Goal: Task Accomplishment & Management: Complete application form

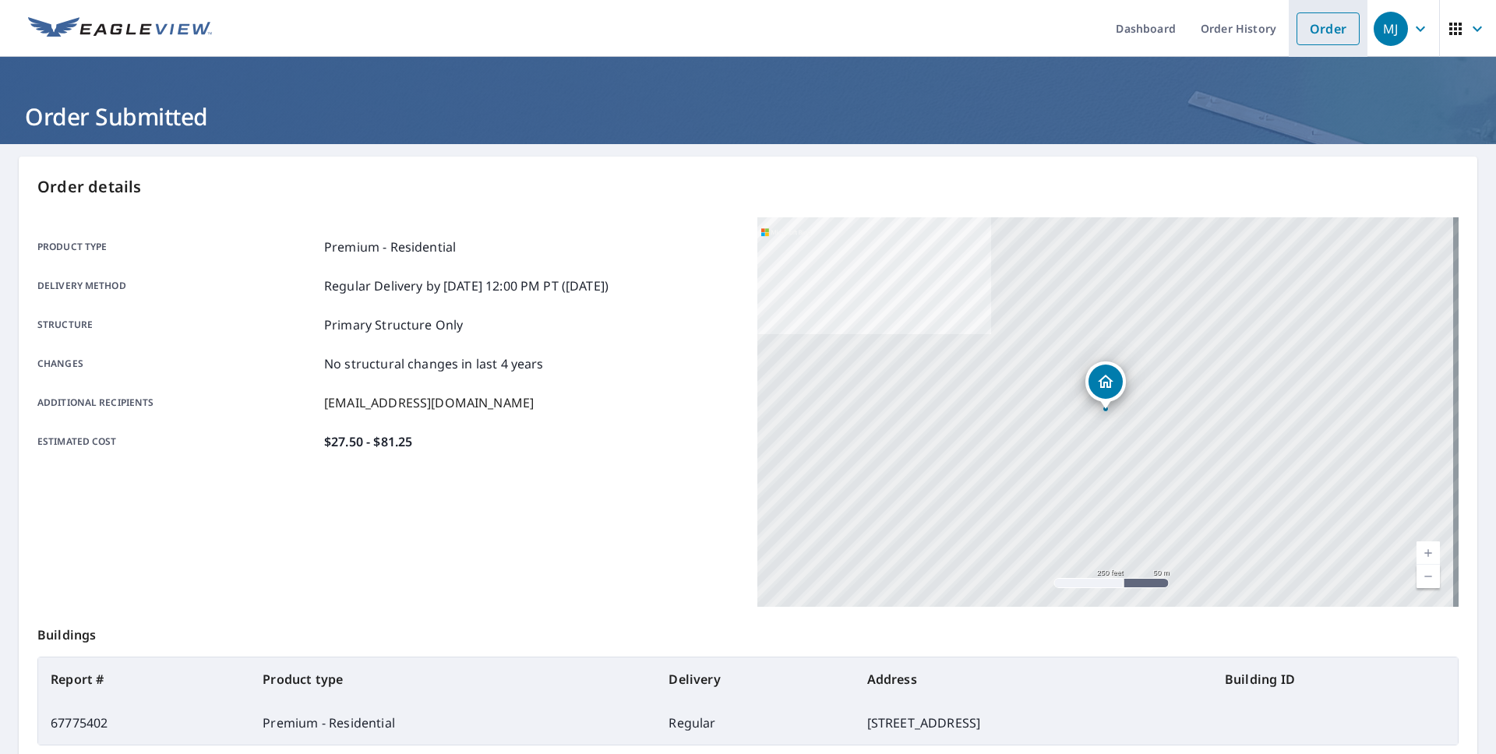
click at [1301, 26] on link "Order" at bounding box center [1328, 28] width 63 height 33
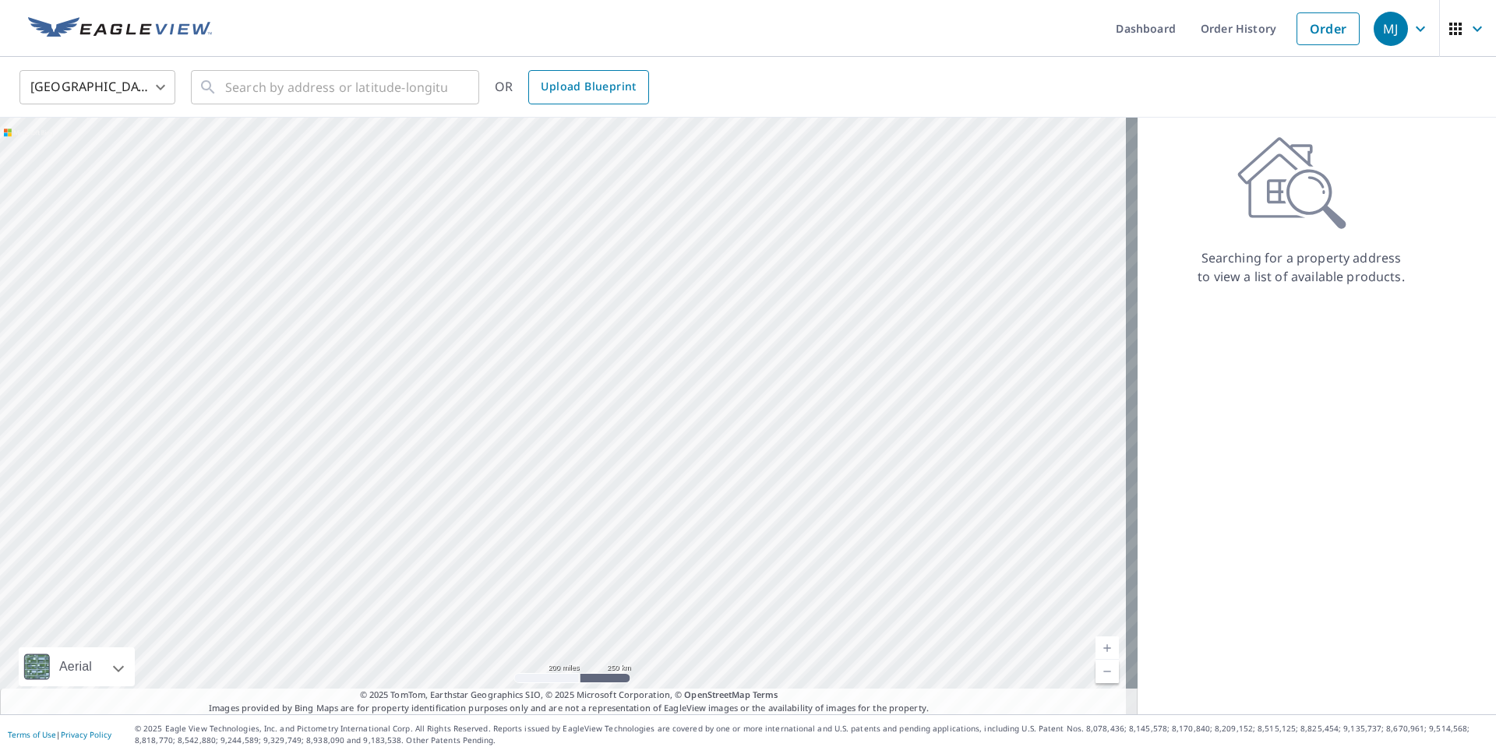
click at [584, 99] on link "Upload Blueprint" at bounding box center [588, 87] width 120 height 34
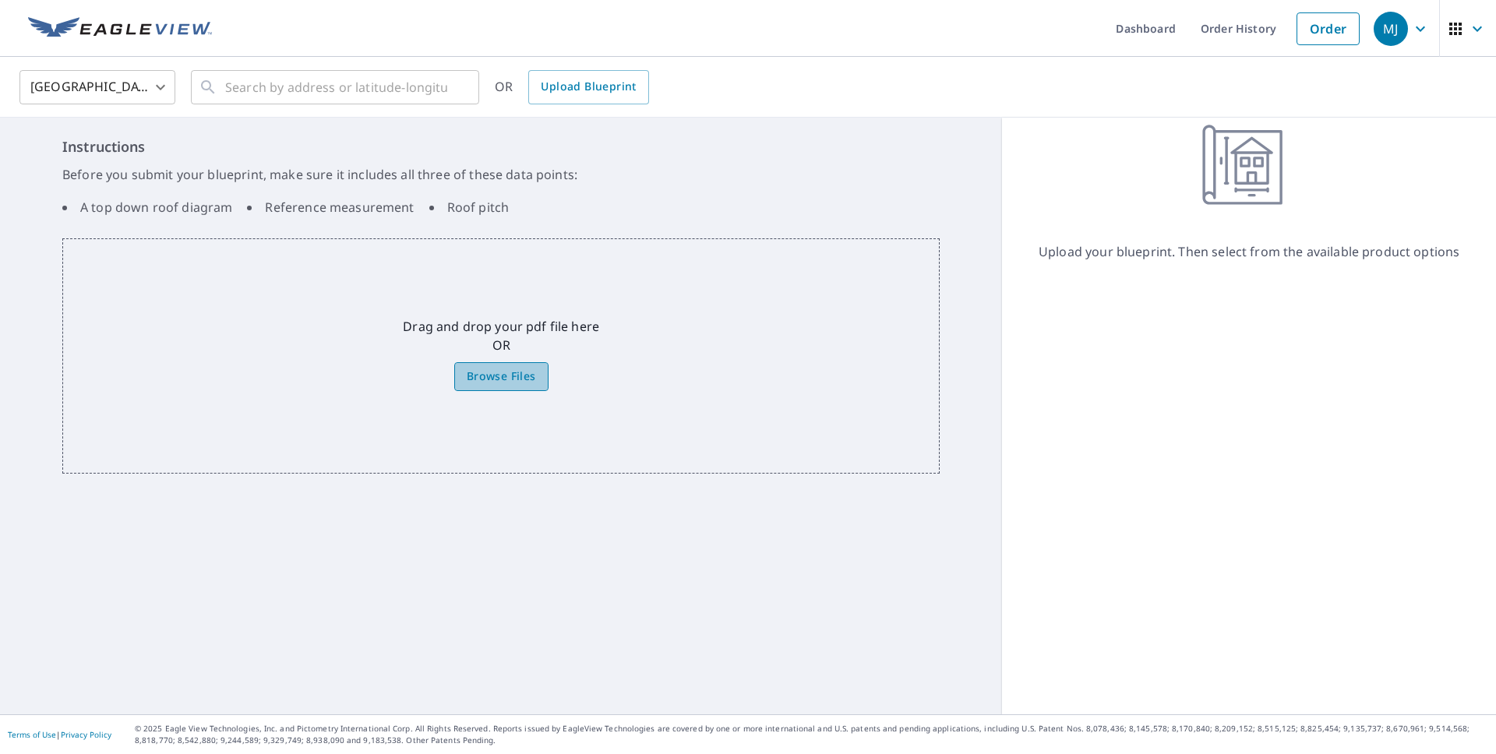
drag, startPoint x: 503, startPoint y: 376, endPoint x: 503, endPoint y: 368, distance: 7.8
click at [500, 370] on span "Browse Files" at bounding box center [501, 376] width 69 height 19
click at [0, 0] on input "Browse Files" at bounding box center [0, 0] width 0 height 0
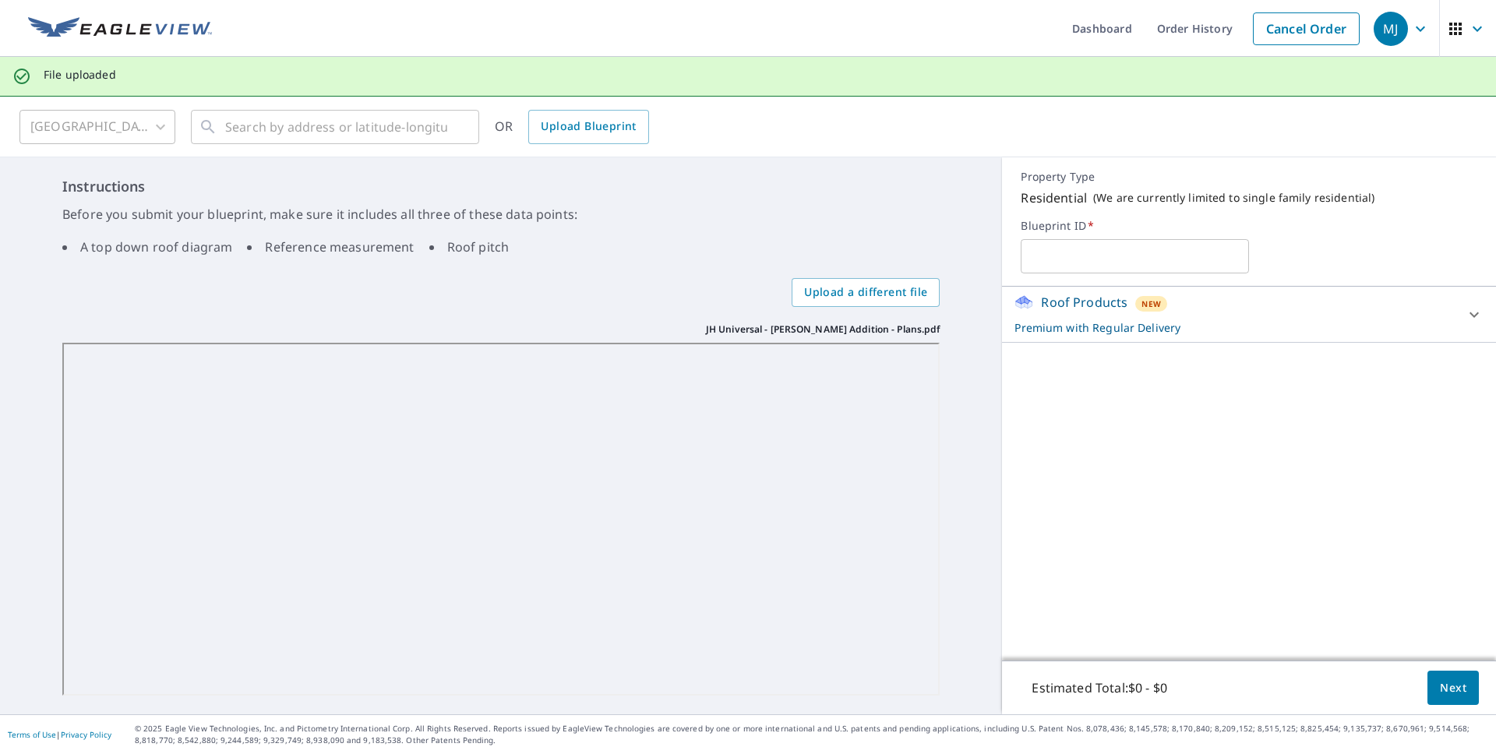
click at [1069, 264] on input "text" at bounding box center [1135, 257] width 228 height 44
click at [1170, 256] on input "JH Universal - O'Connellk Addition" at bounding box center [1135, 257] width 228 height 44
type input "JH Universal - [PERSON_NAME] Addition"
click at [1245, 430] on div "Roof Products New Premium with Regular Delivery Premium $27.5 - $81.25 Delivery…" at bounding box center [1249, 474] width 494 height 374
click at [1441, 677] on button "Next" at bounding box center [1453, 688] width 51 height 35
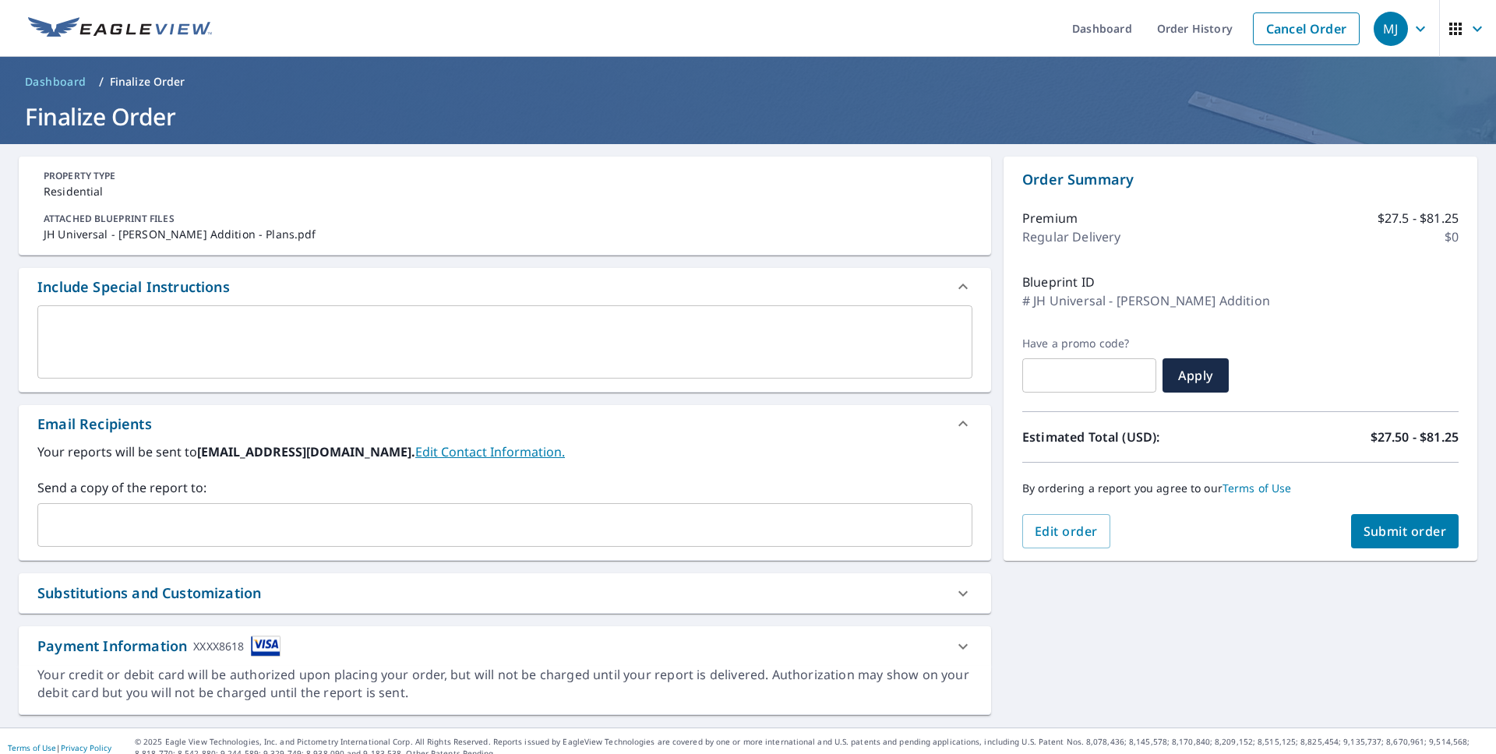
click at [160, 534] on input "text" at bounding box center [493, 525] width 898 height 30
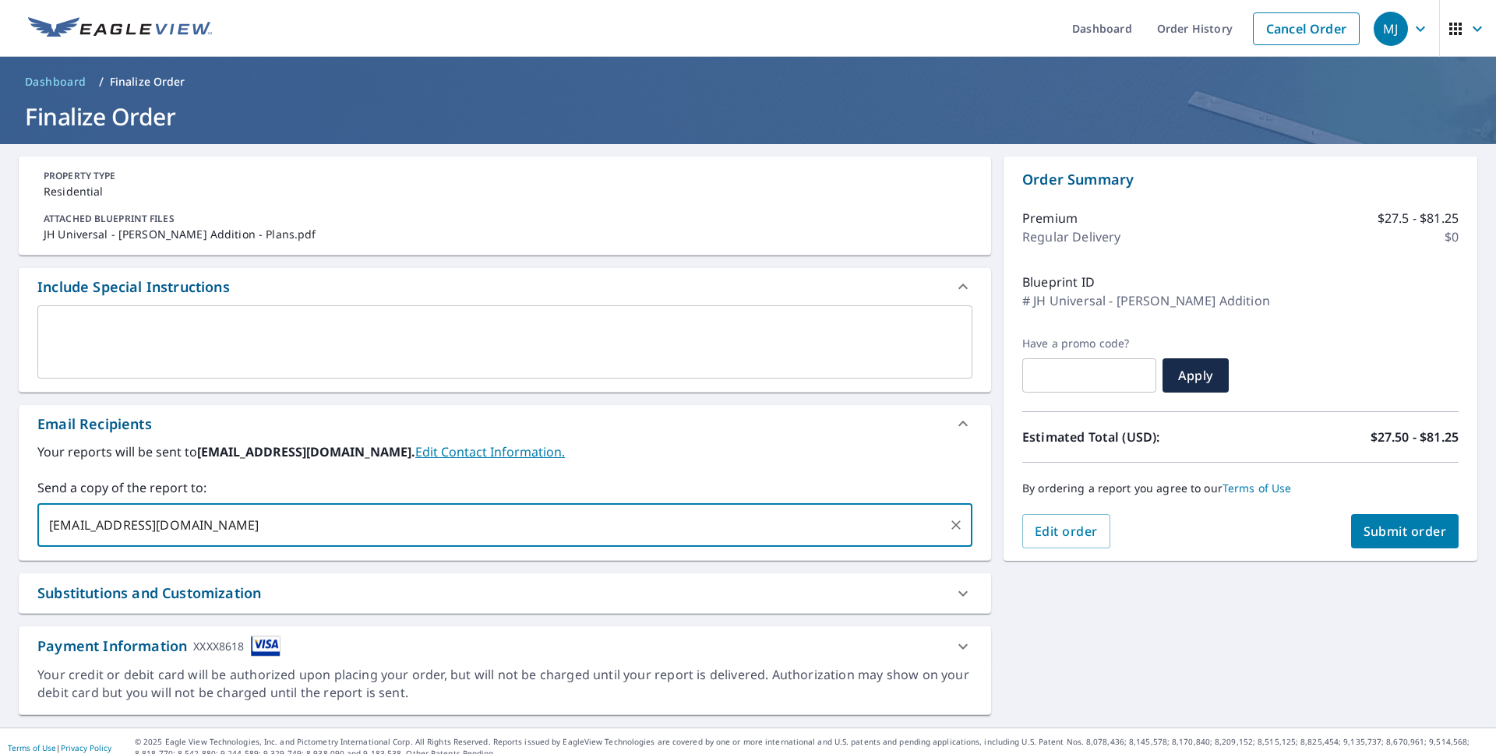
type input "[EMAIL_ADDRESS][DOMAIN_NAME]"
click at [551, 479] on label "Send a copy of the report to:" at bounding box center [504, 488] width 935 height 19
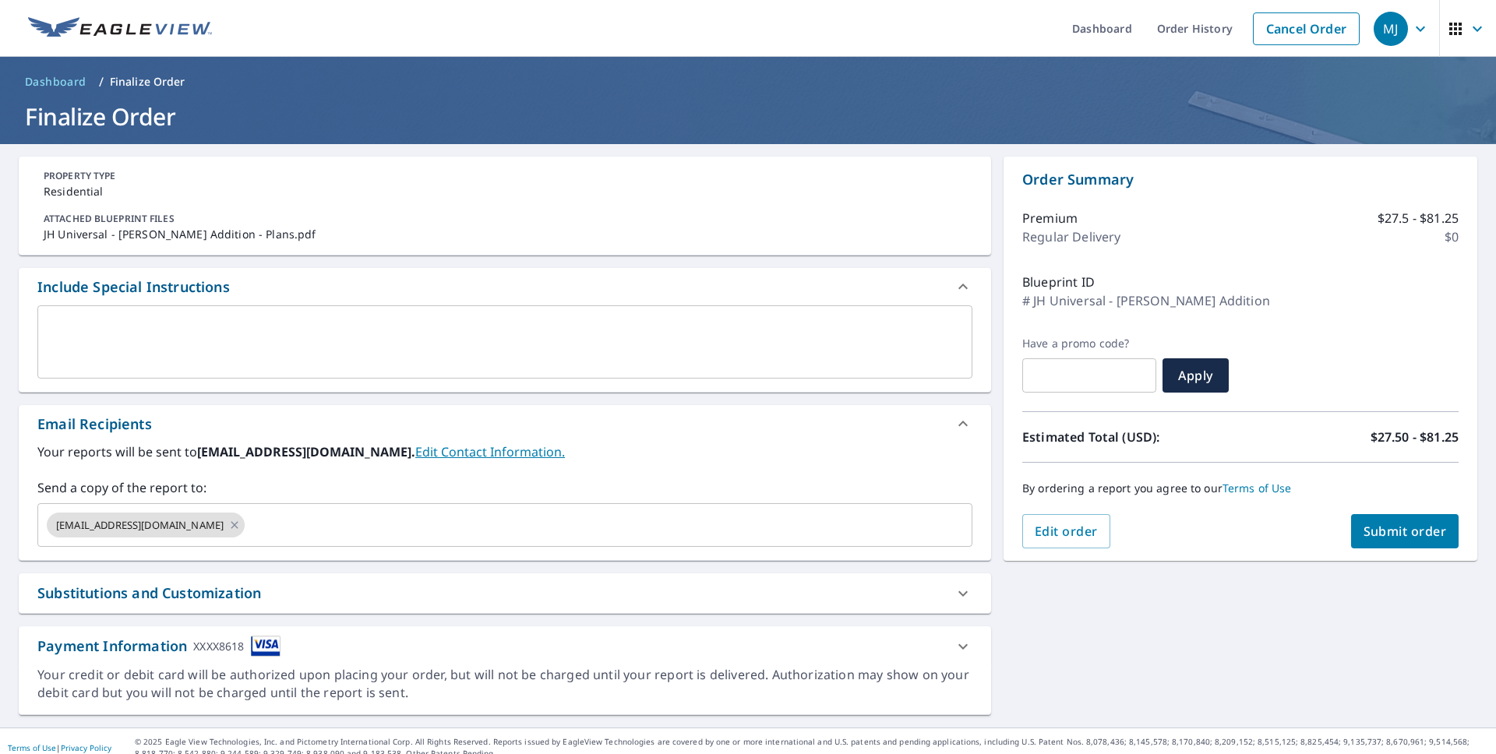
click at [1386, 535] on span "Submit order" at bounding box center [1405, 531] width 83 height 17
checkbox input "true"
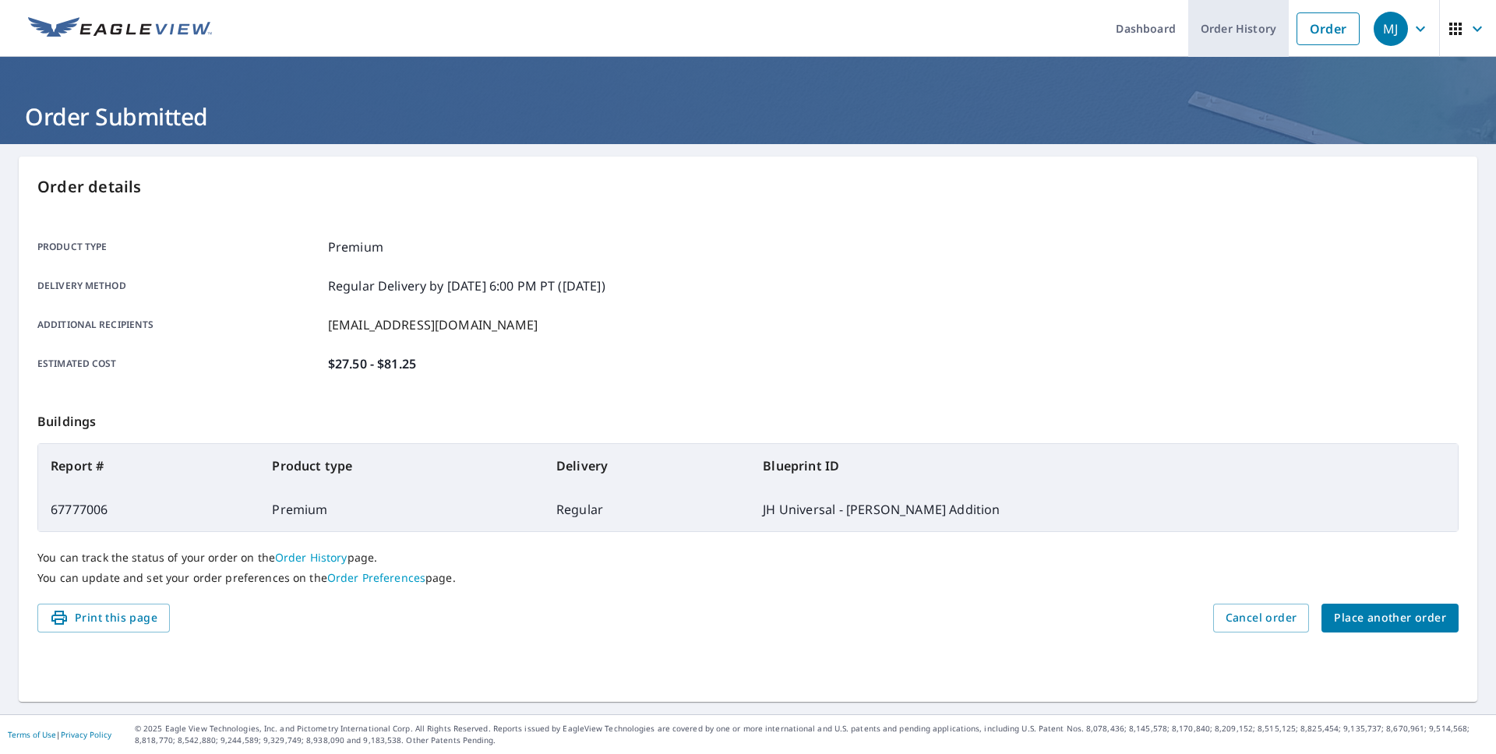
click at [1218, 24] on link "Order History" at bounding box center [1239, 28] width 101 height 57
